Goal: Information Seeking & Learning: Find specific fact

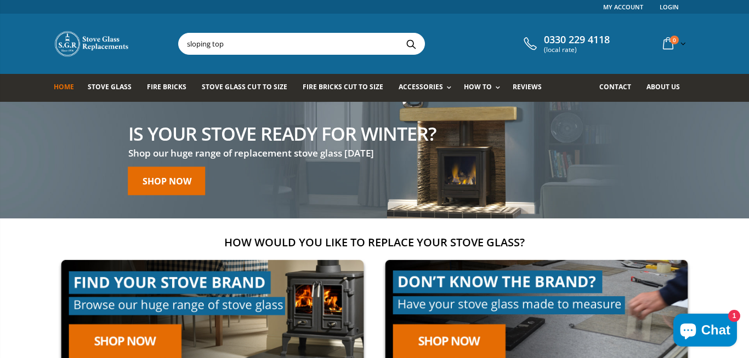
type input "sloping top"
click at [398, 33] on button "Search" at bounding box center [410, 43] width 25 height 21
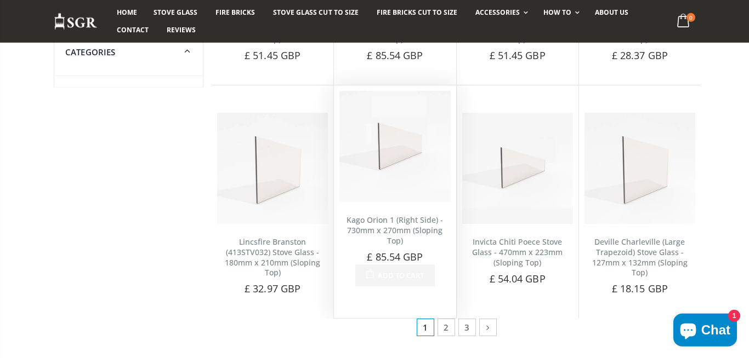
scroll to position [605, 0]
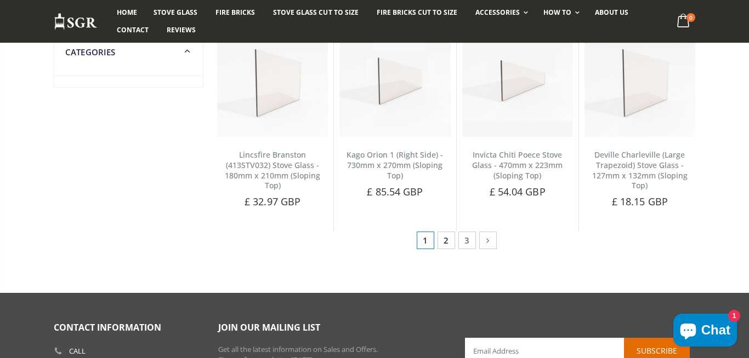
click at [448, 244] on link "2" at bounding box center [446, 241] width 18 height 18
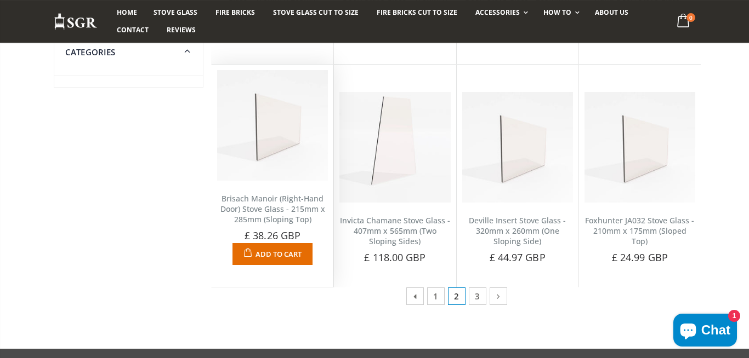
scroll to position [605, 0]
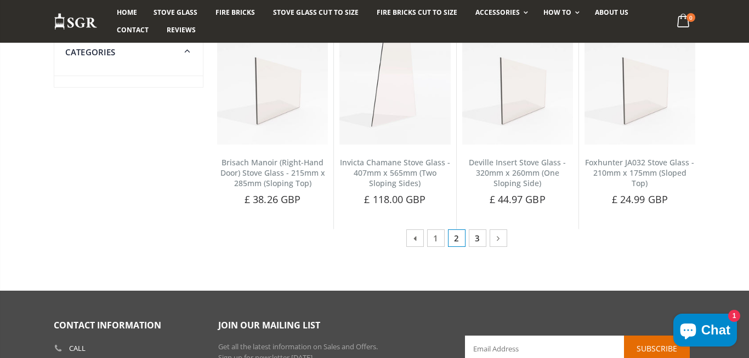
click at [470, 236] on link "3" at bounding box center [478, 239] width 18 height 18
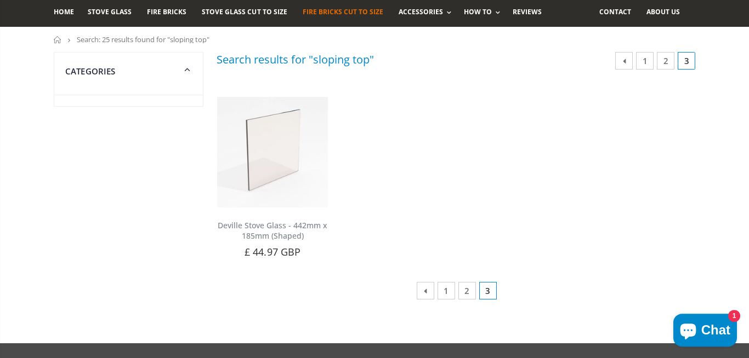
scroll to position [76, 0]
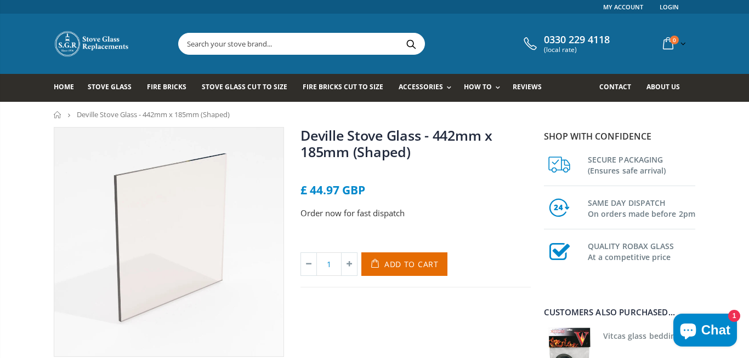
click at [498, 38] on input "text" at bounding box center [363, 43] width 368 height 21
click at [387, 38] on input "text" at bounding box center [363, 43] width 368 height 21
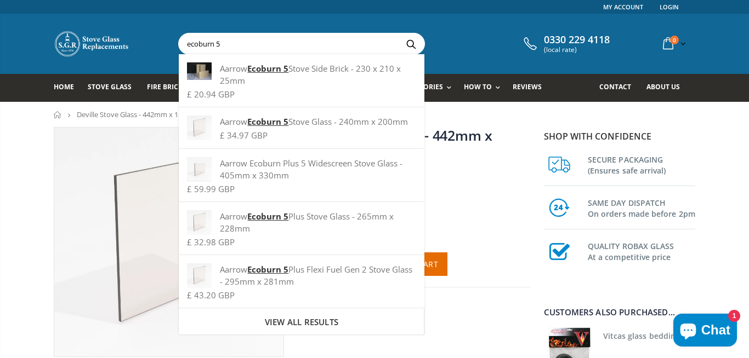
click at [260, 42] on input "ecoburn 5" at bounding box center [363, 43] width 368 height 21
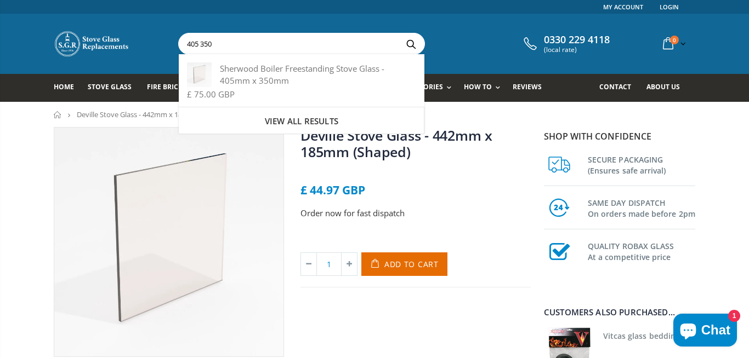
type input "405 350"
